Goal: Information Seeking & Learning: Learn about a topic

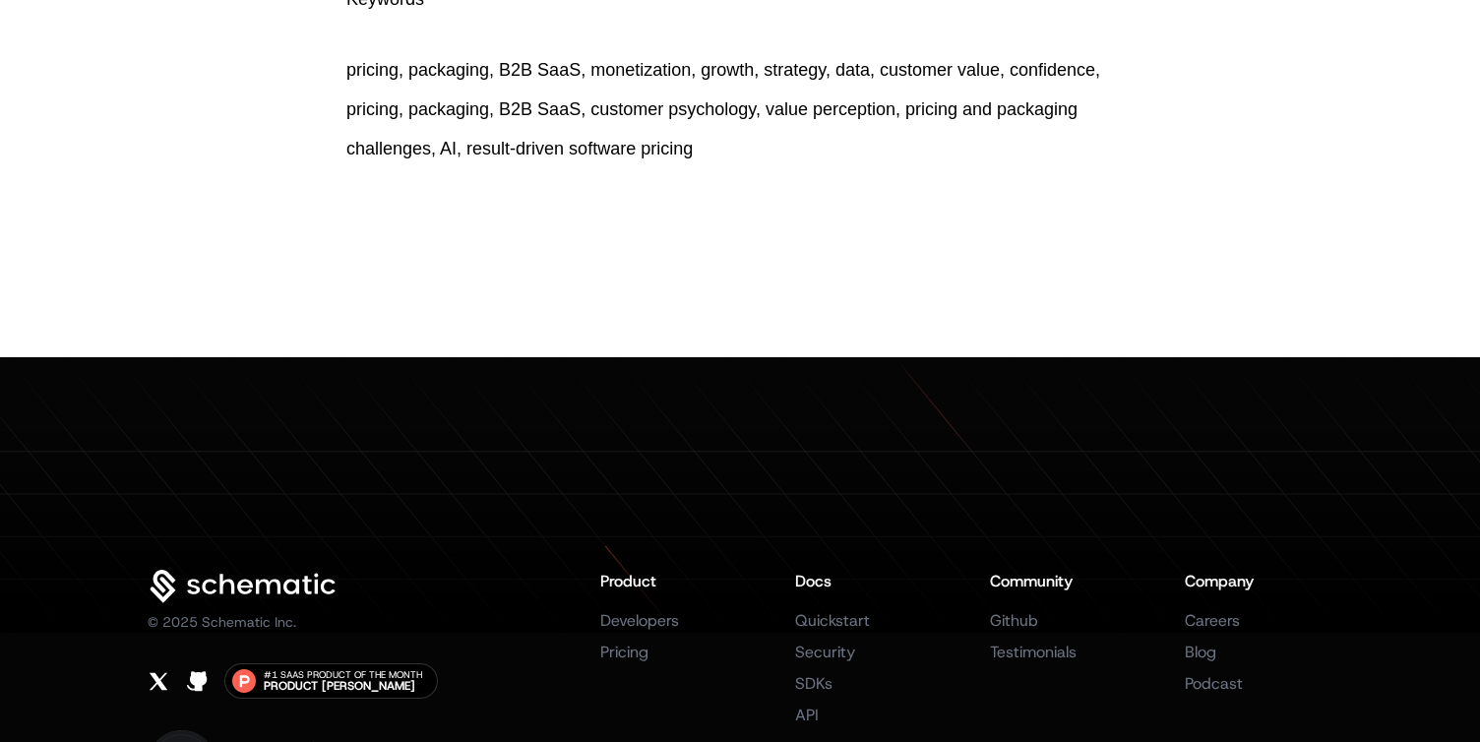
scroll to position [3906, 0]
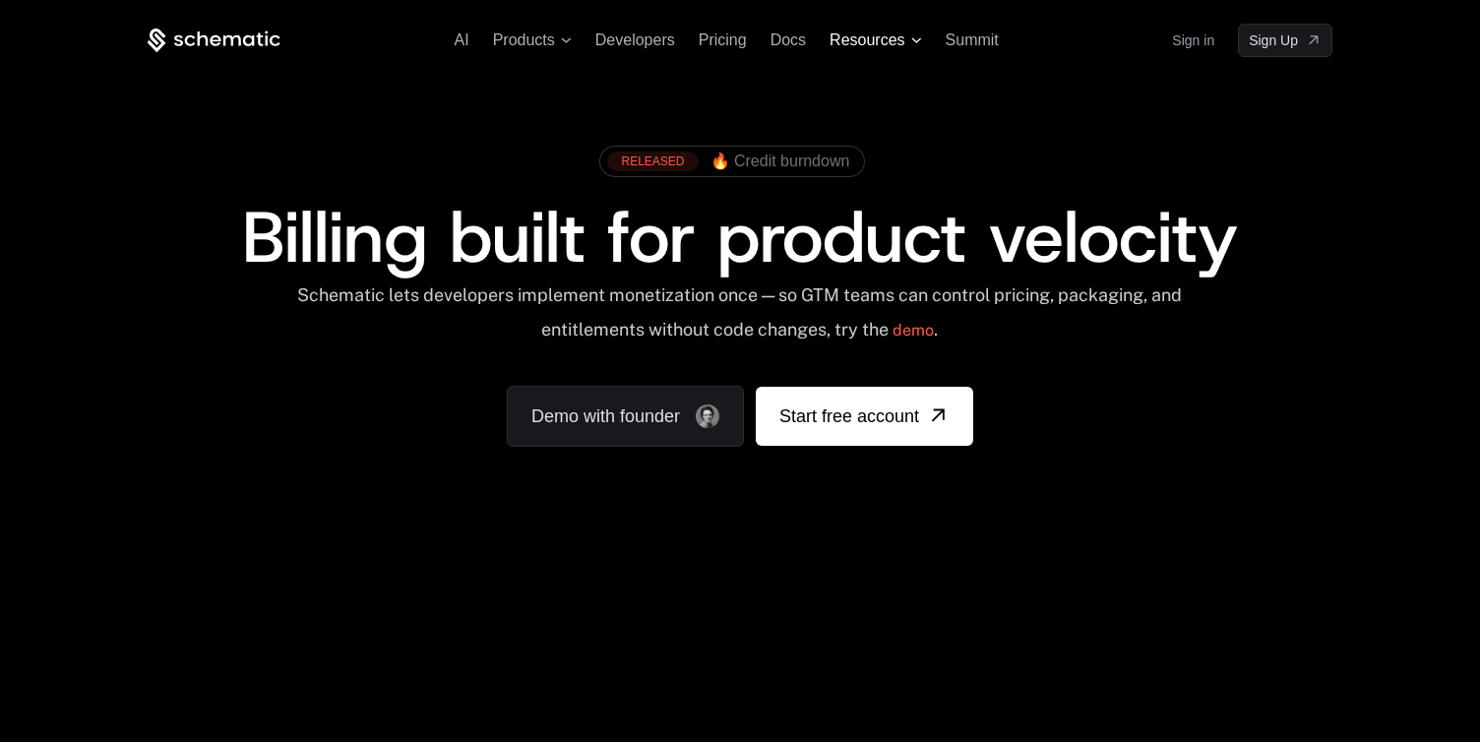
click at [909, 37] on span "Resources" at bounding box center [875, 40] width 92 height 18
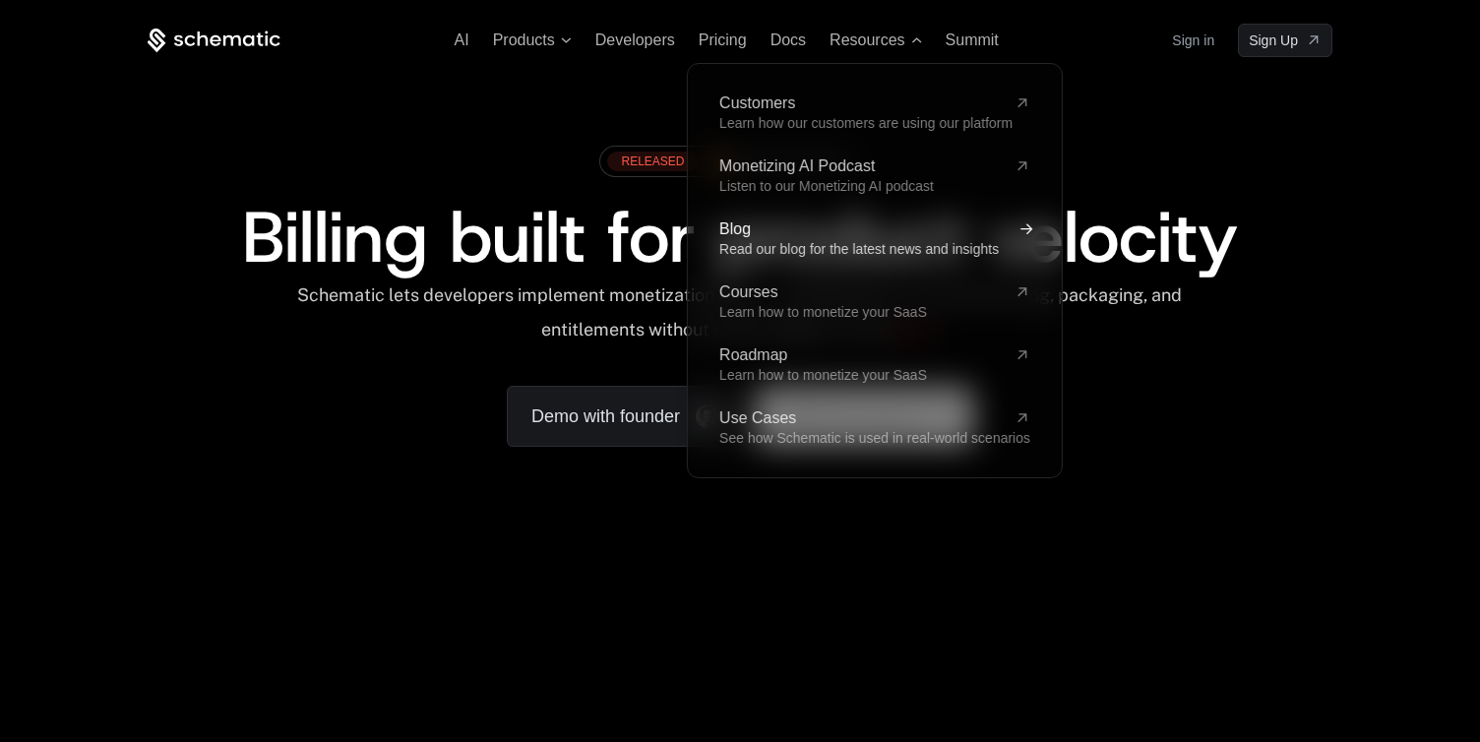
click at [748, 246] on span "Read our blog for the latest news and insights" at bounding box center [858, 249] width 279 height 16
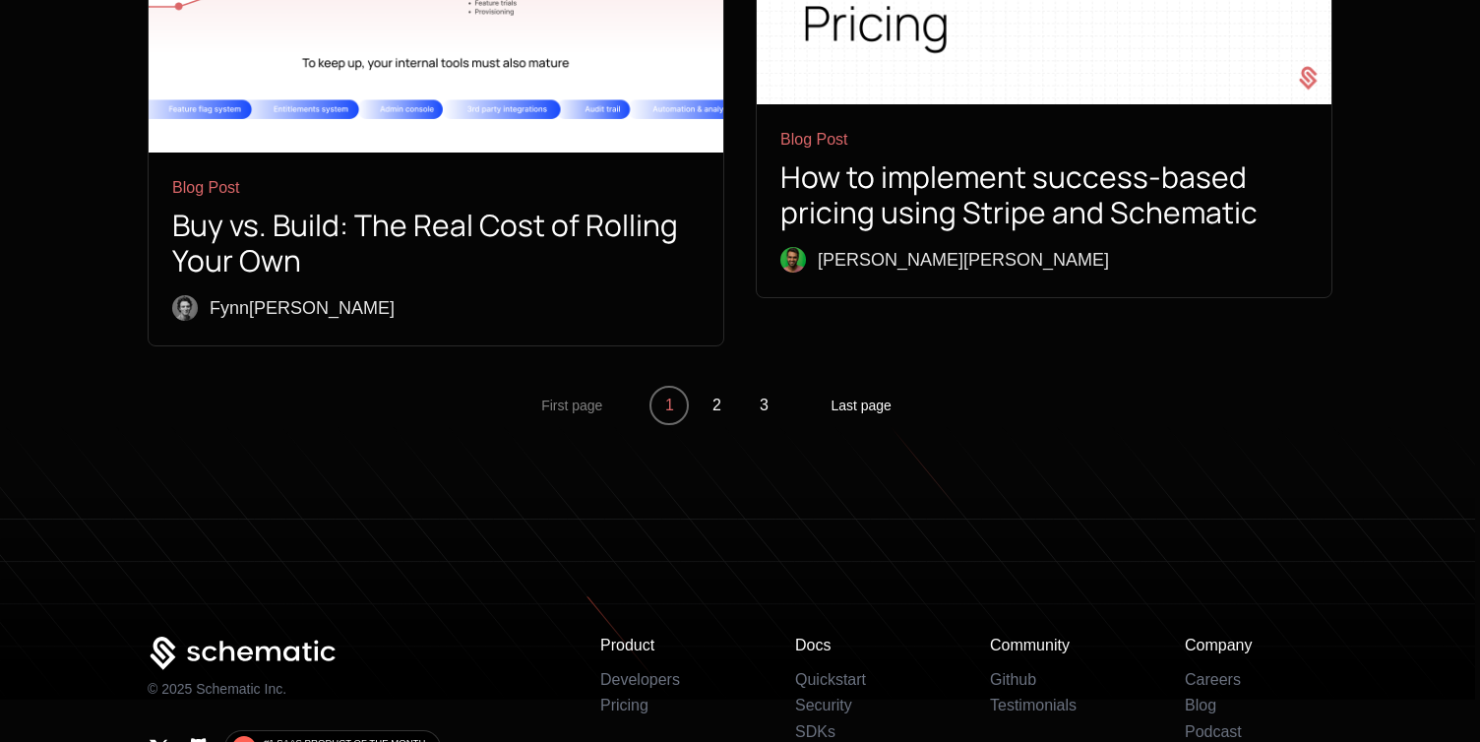
scroll to position [7418, 0]
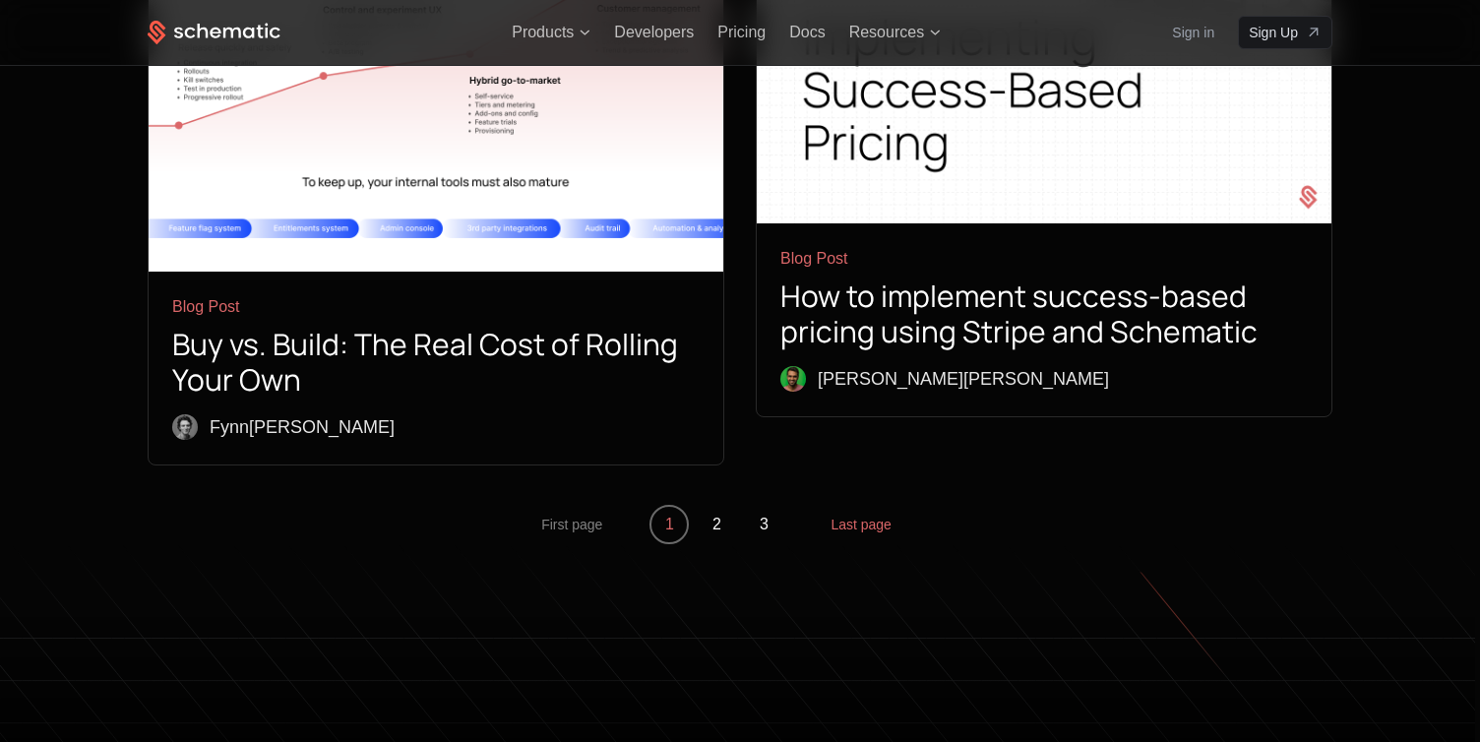
click at [837, 505] on button "Last page" at bounding box center [860, 524] width 61 height 39
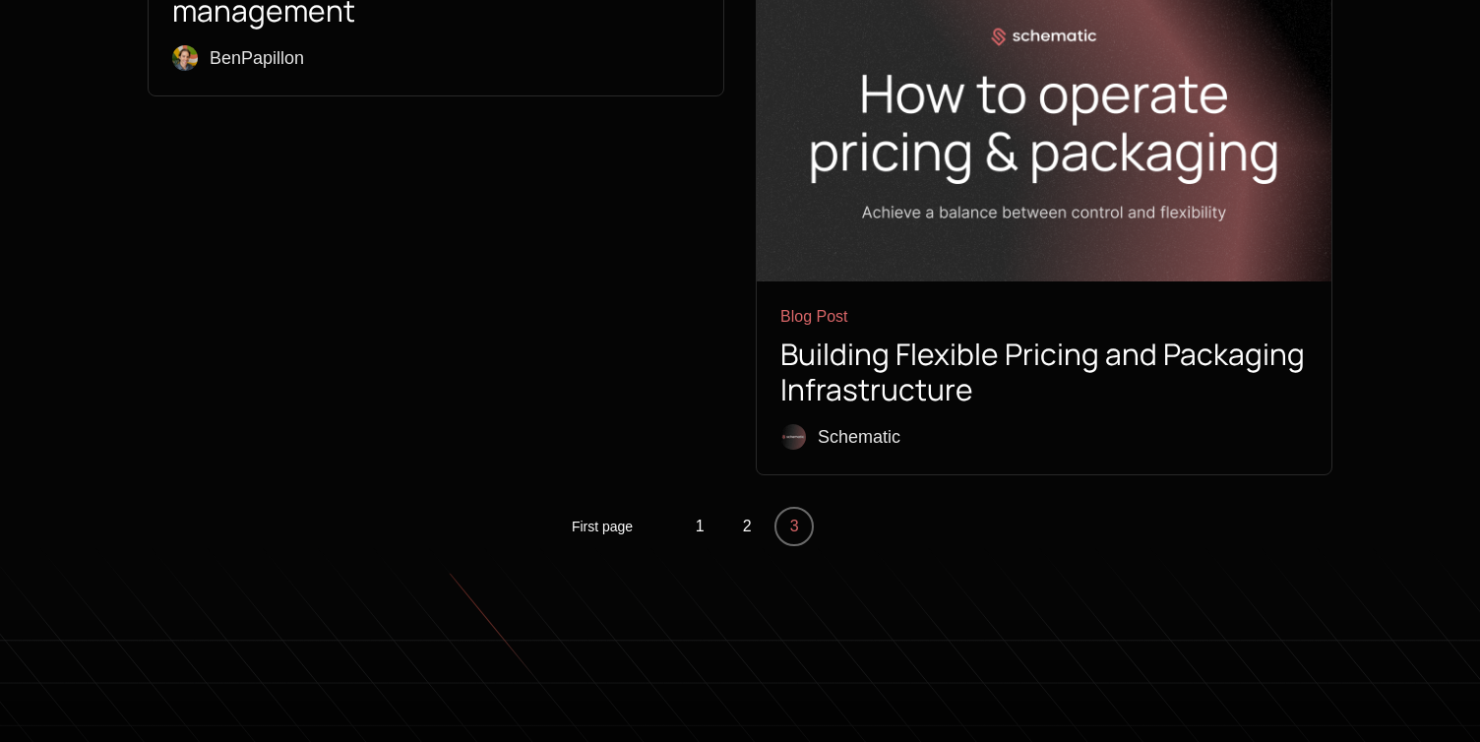
scroll to position [4800, 0]
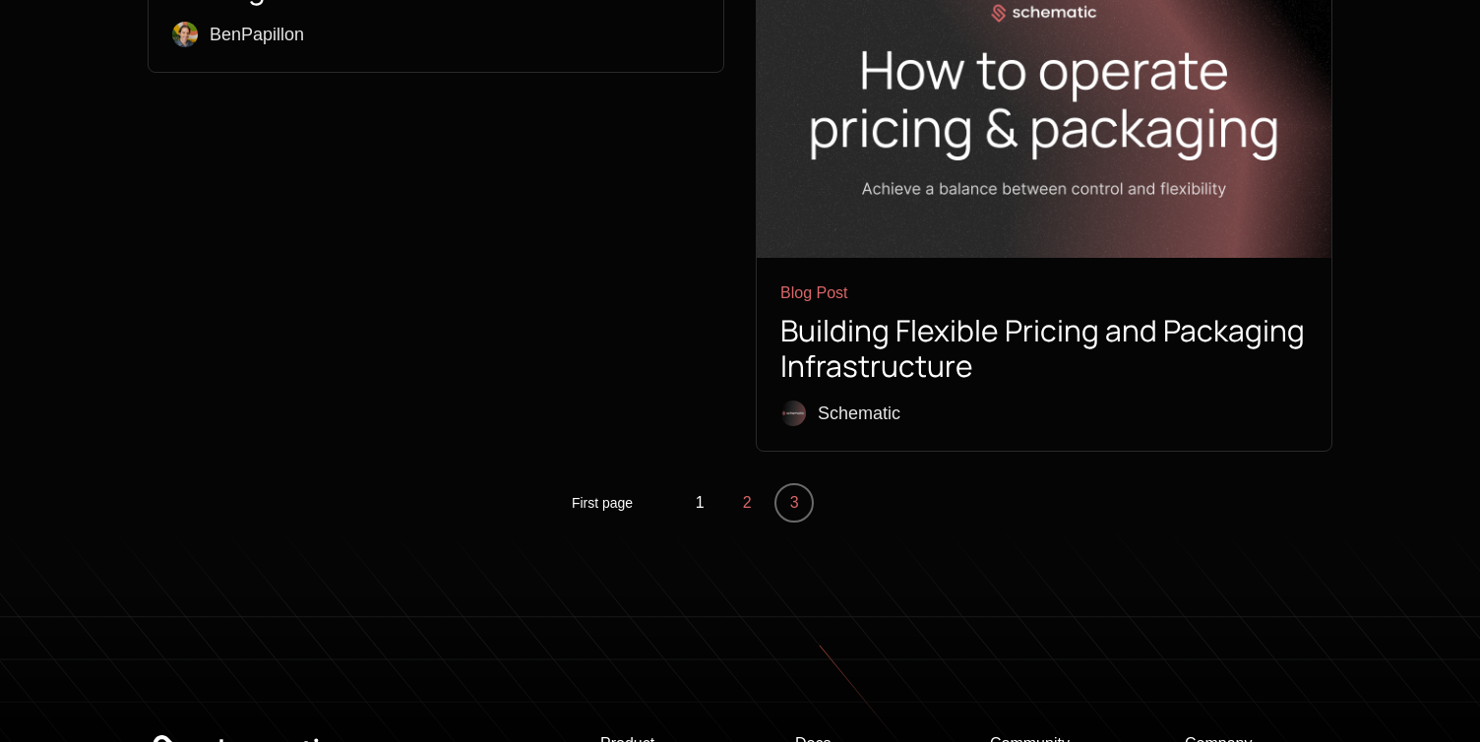
click at [751, 483] on button "2" at bounding box center [746, 502] width 39 height 39
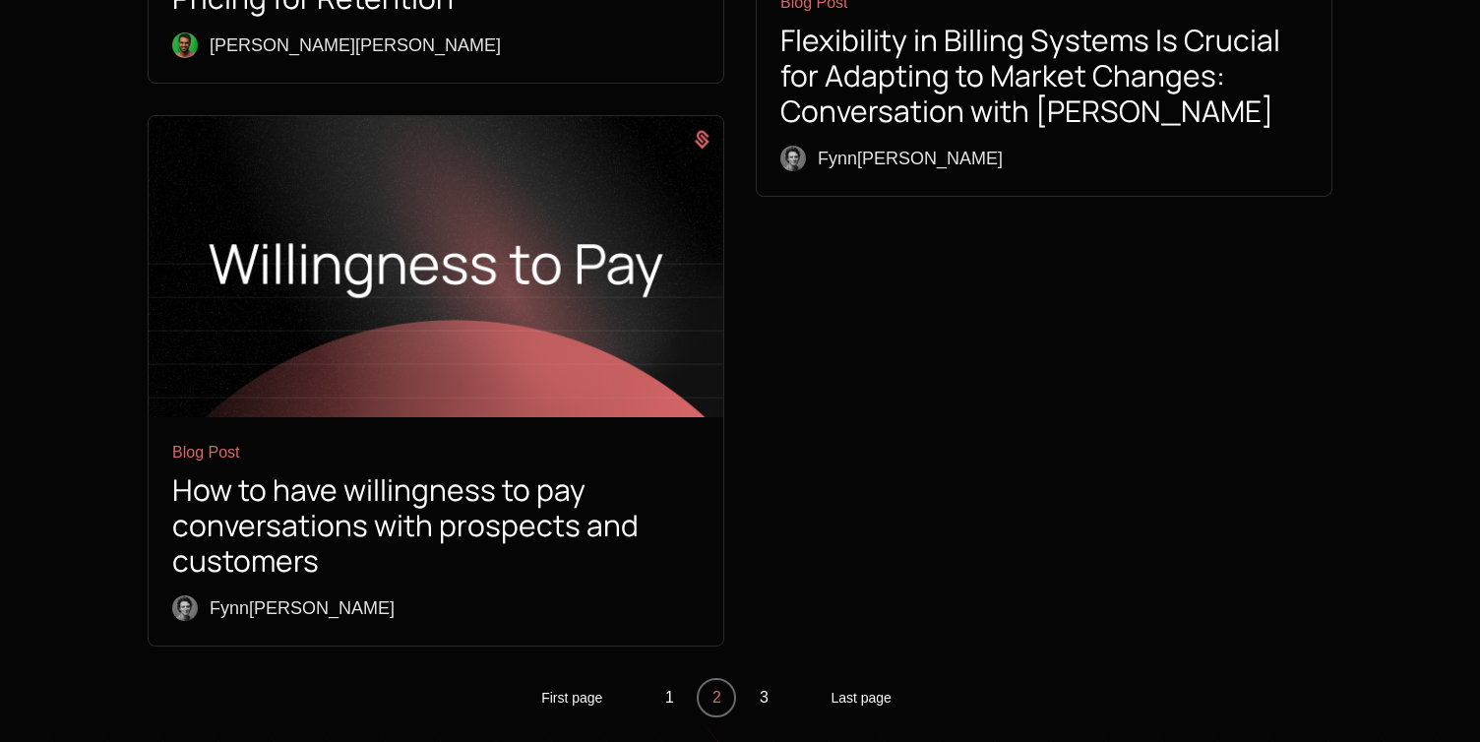
scroll to position [7098, 0]
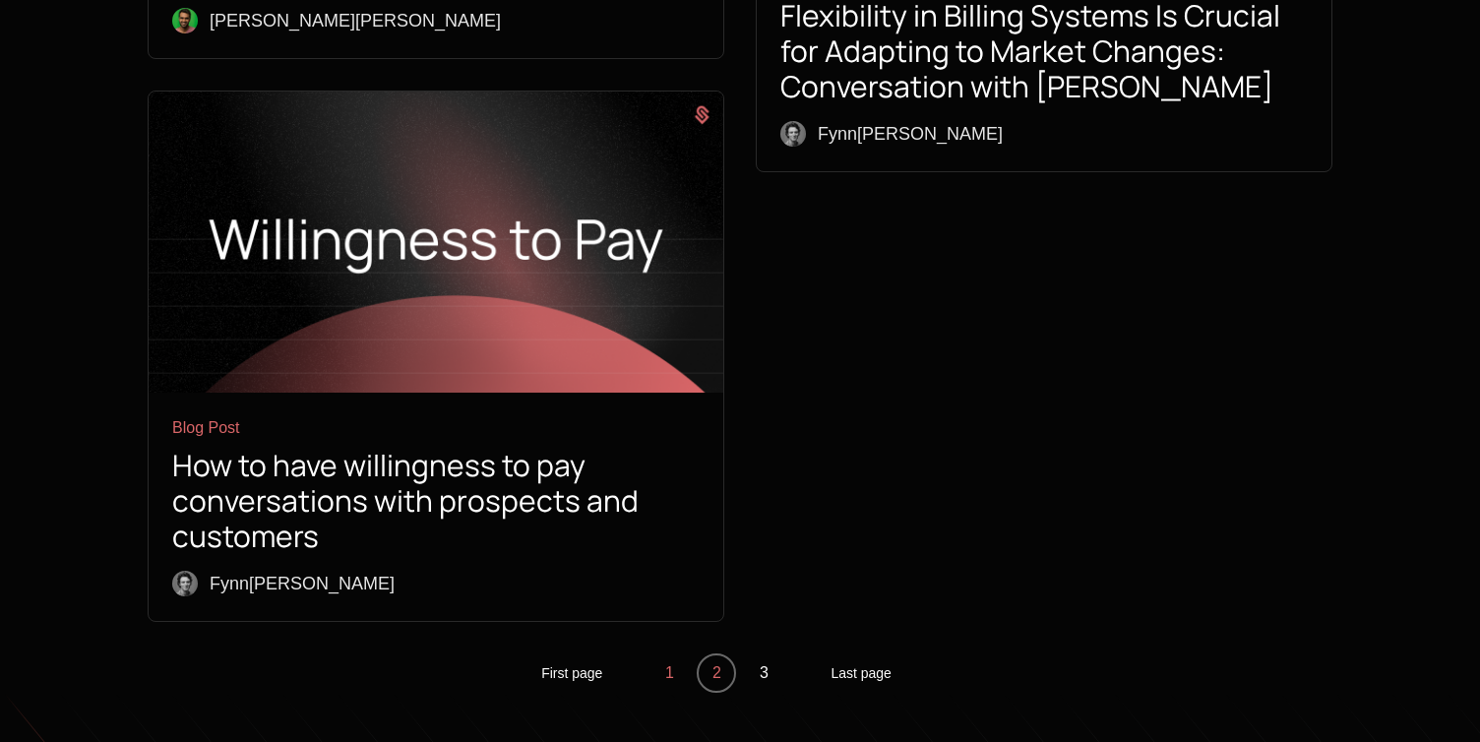
click at [666, 653] on button "1" at bounding box center [668, 672] width 39 height 39
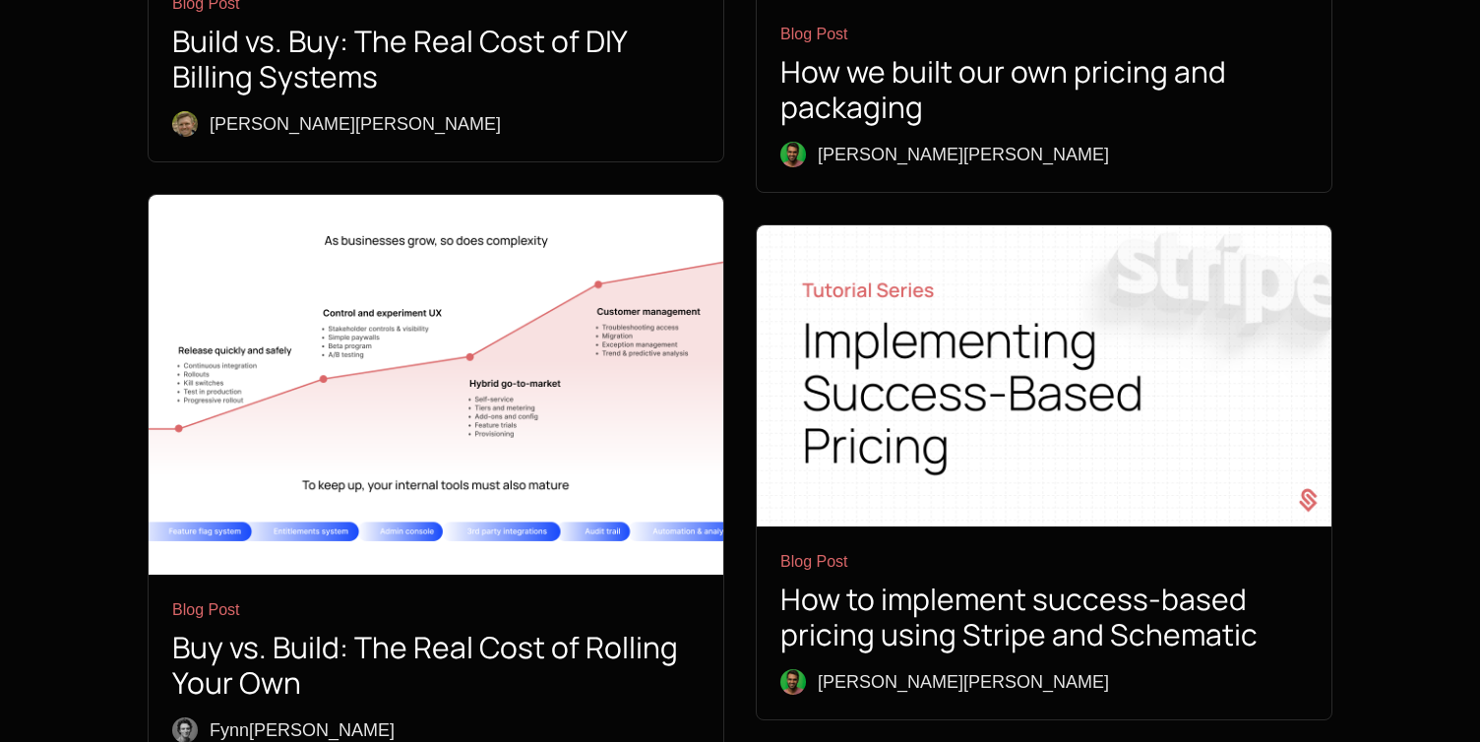
scroll to position [7175, 0]
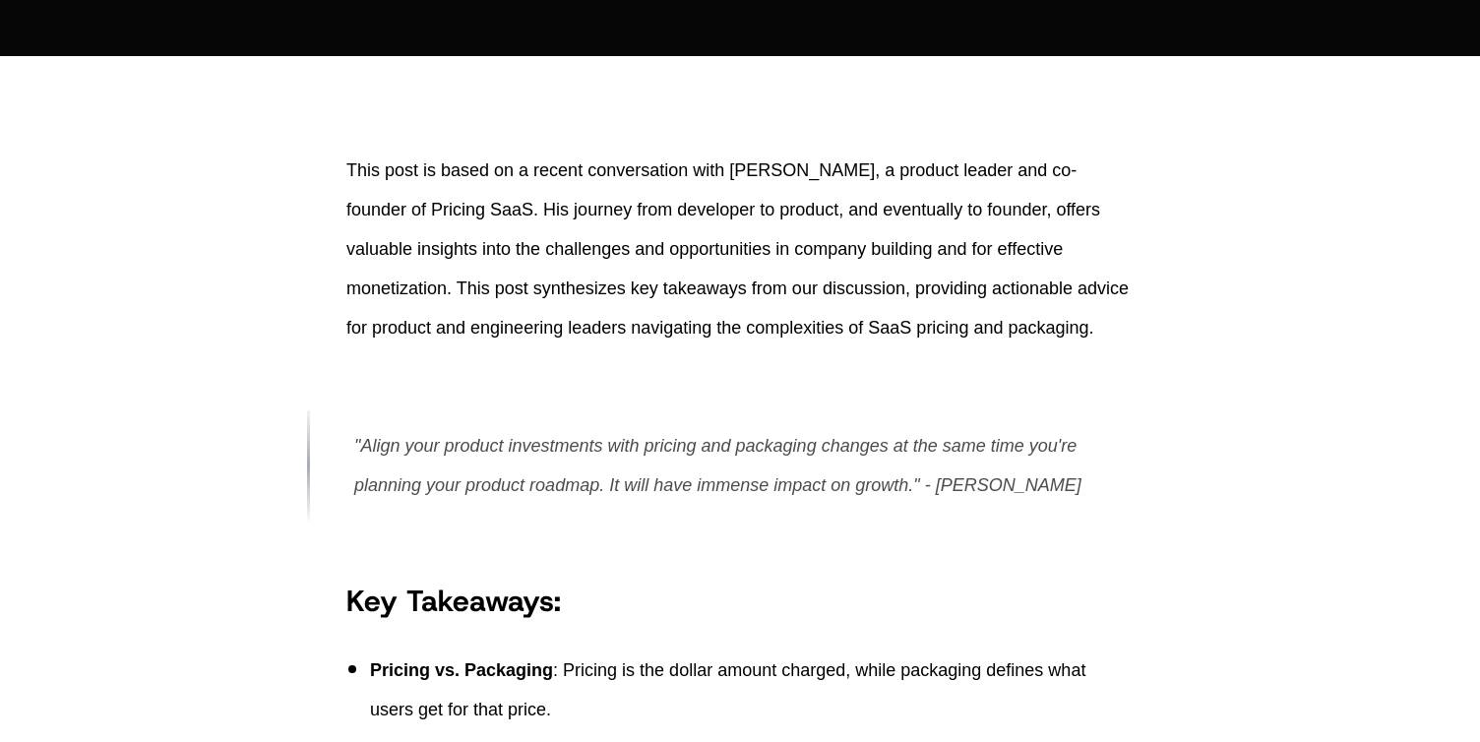
scroll to position [507, 0]
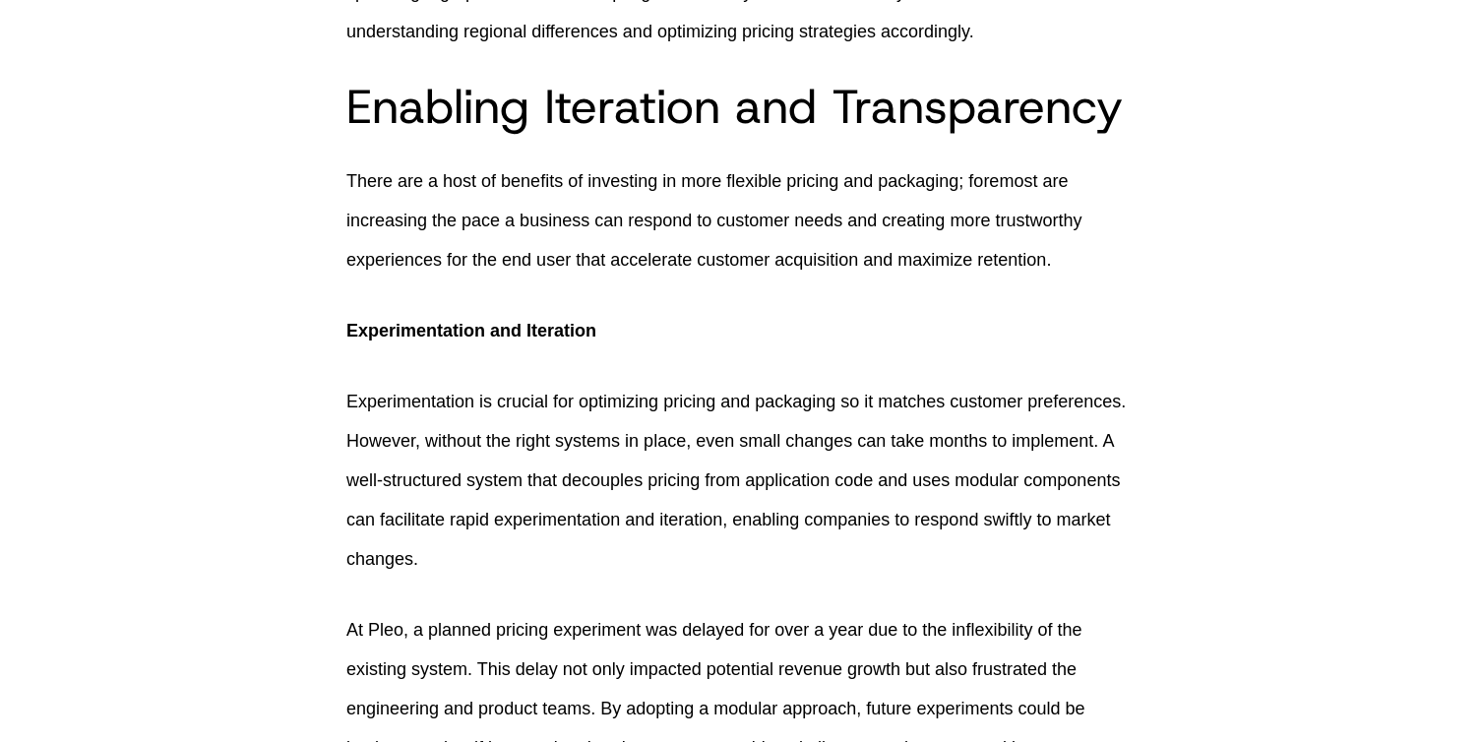
scroll to position [3747, 0]
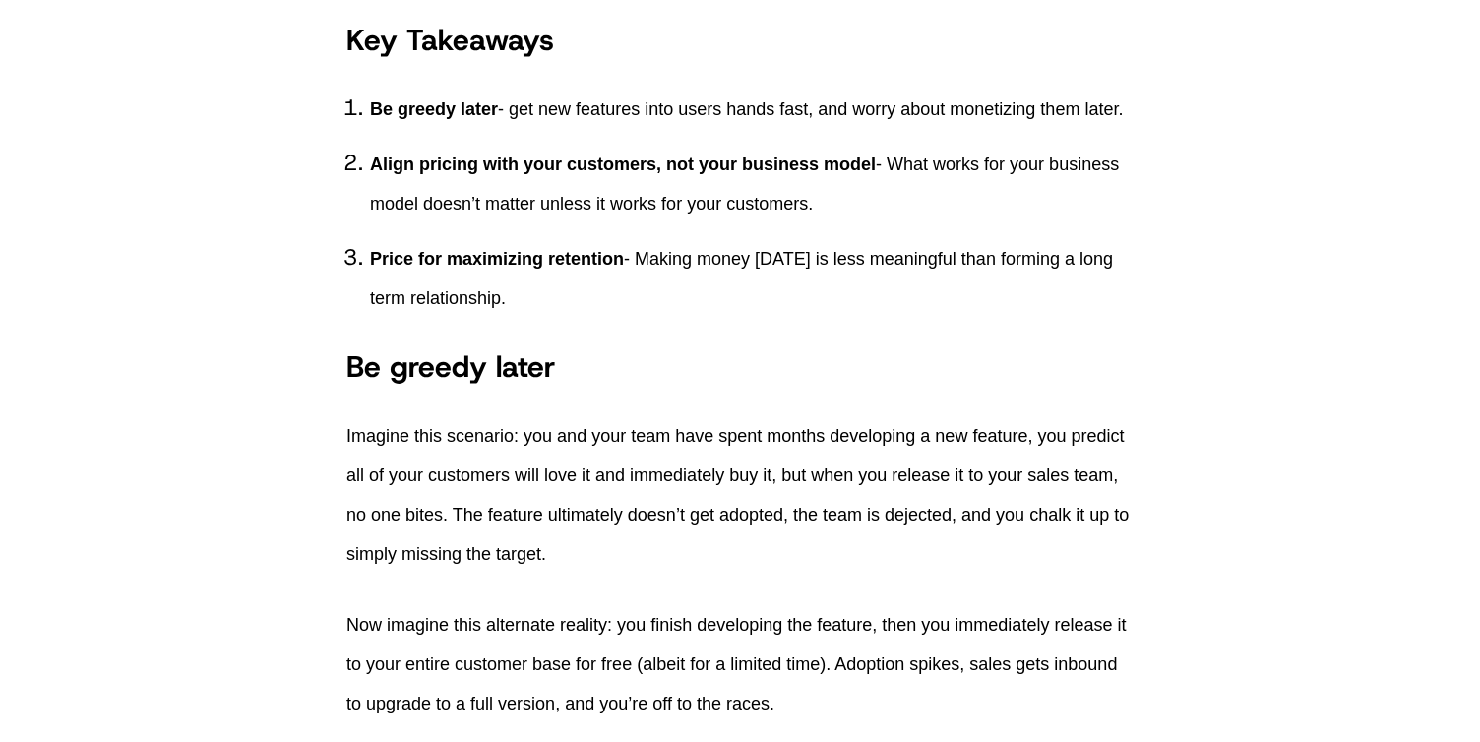
scroll to position [977, 0]
